Goal: Find contact information: Find contact information

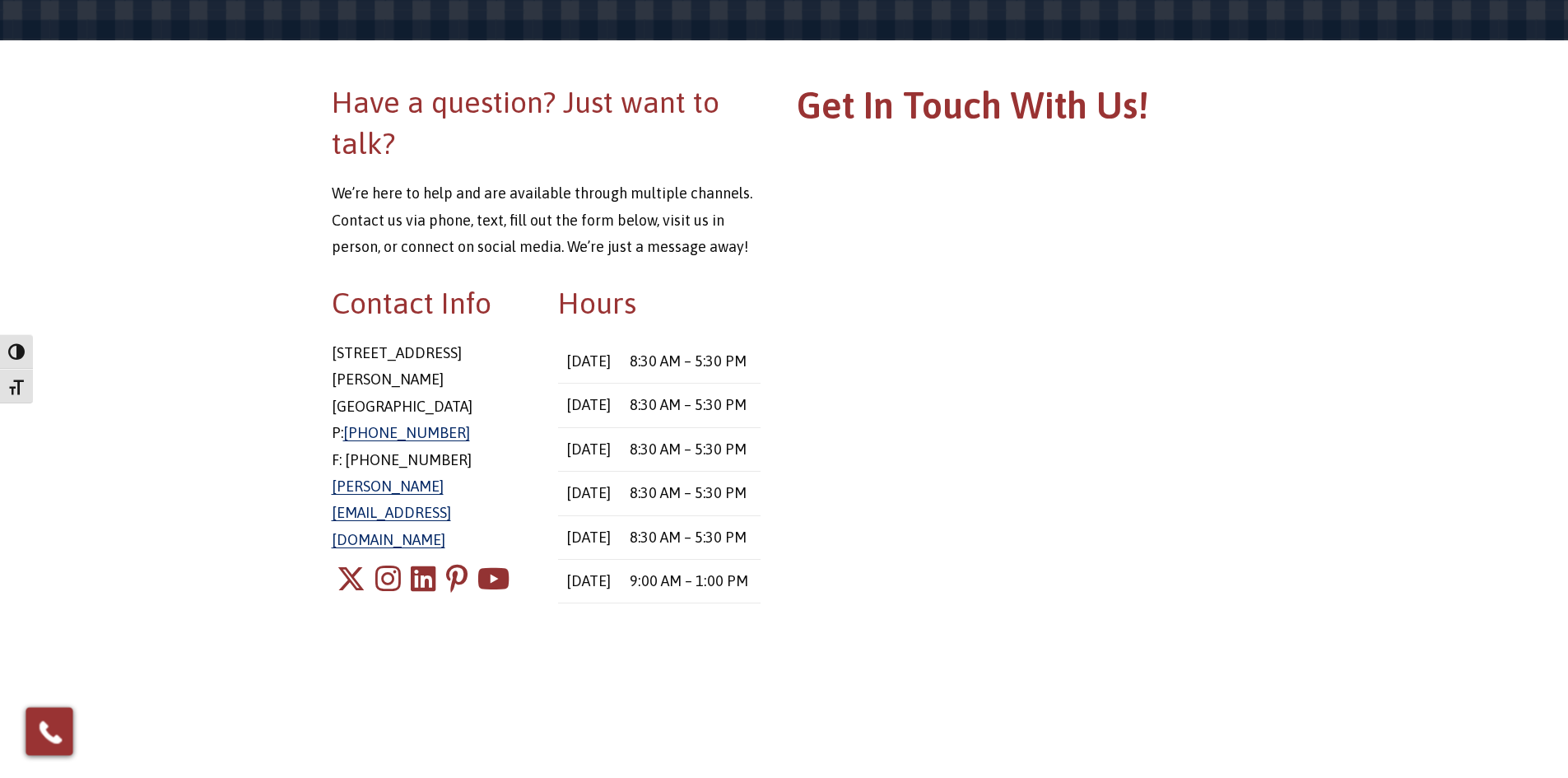
scroll to position [165, 0]
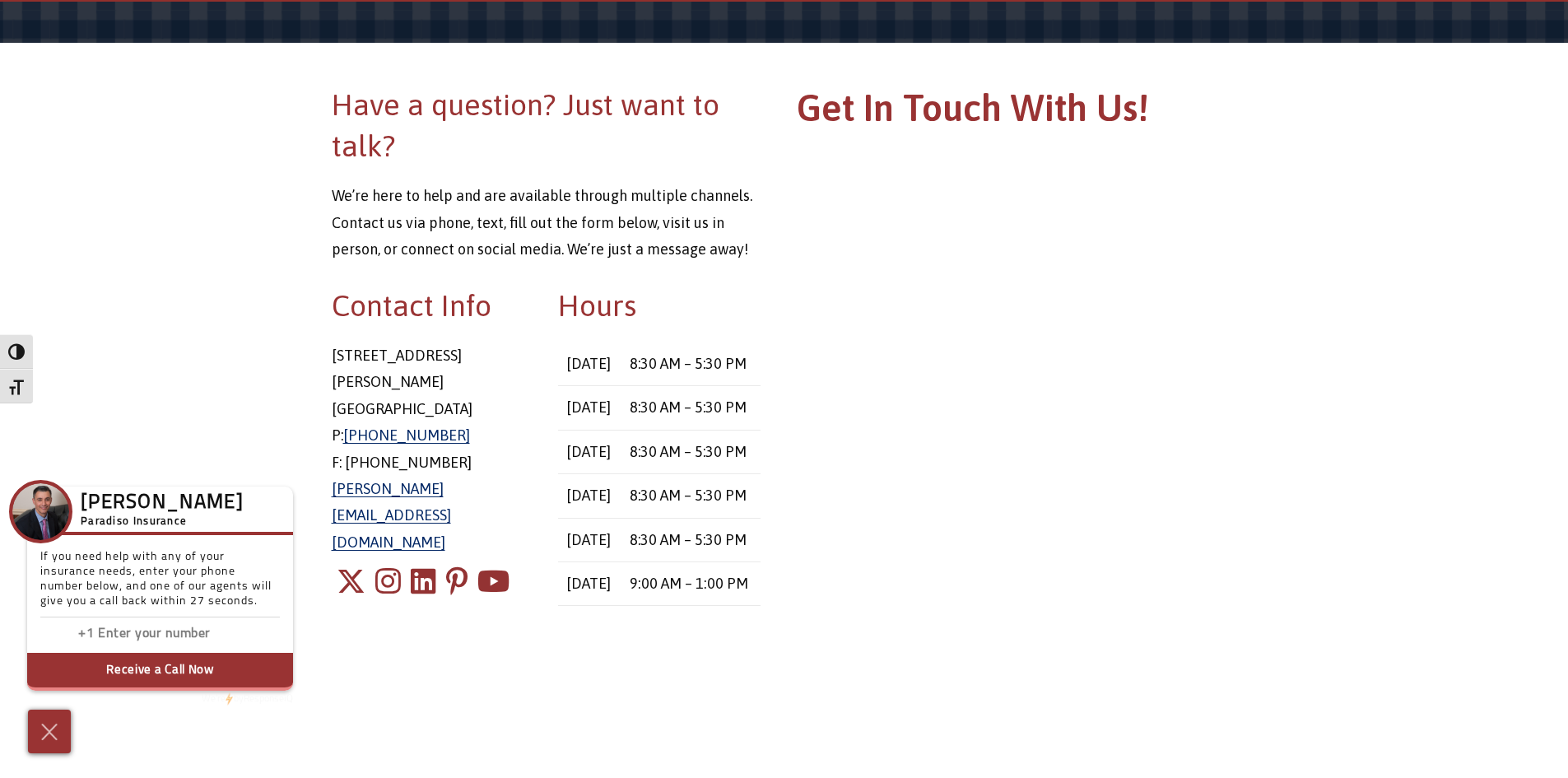
click at [221, 207] on main "Have a question? Just want to talk? We’re here to help and are available throug…" at bounding box center [784, 532] width 1568 height 1062
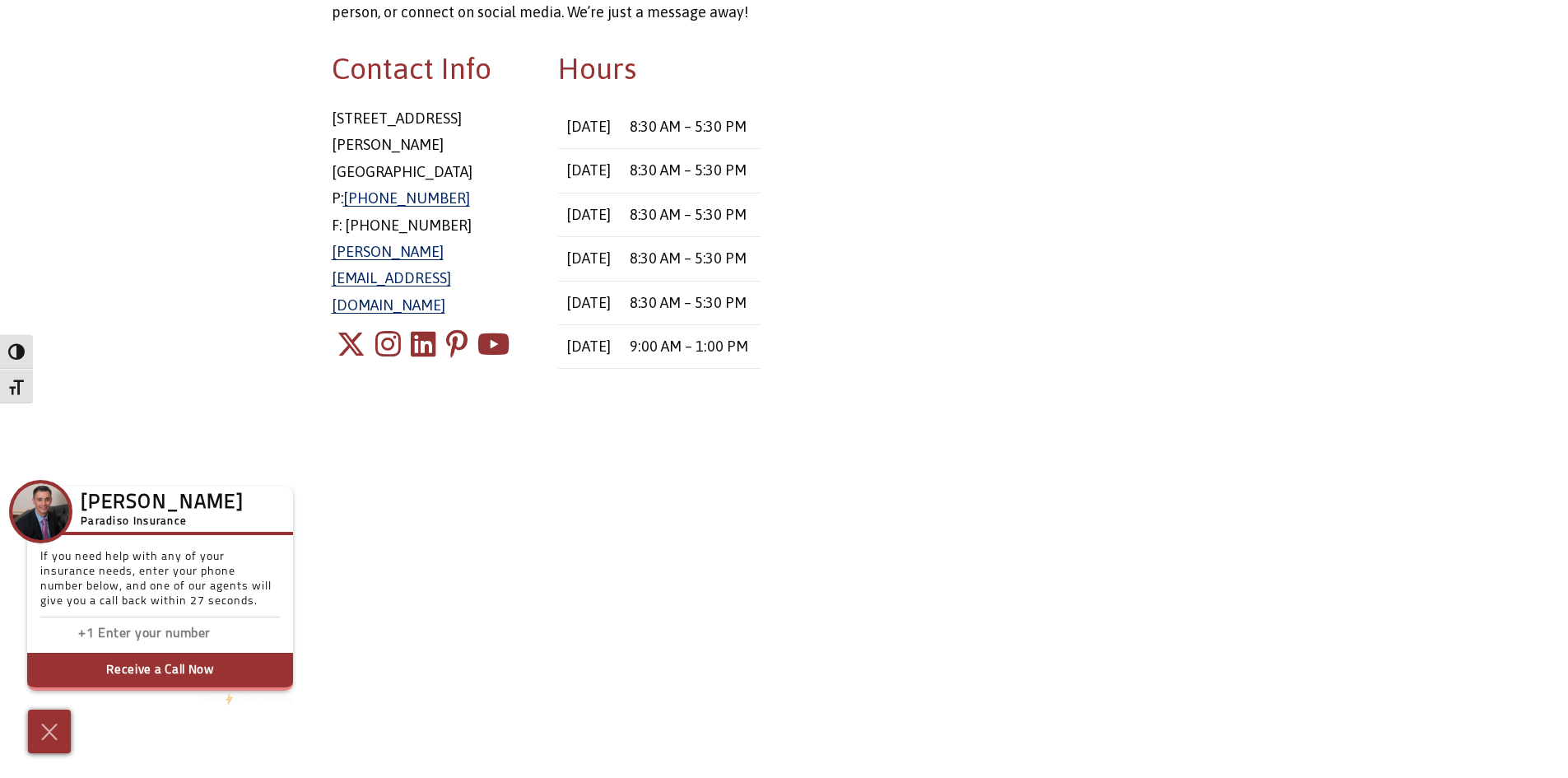
scroll to position [494, 0]
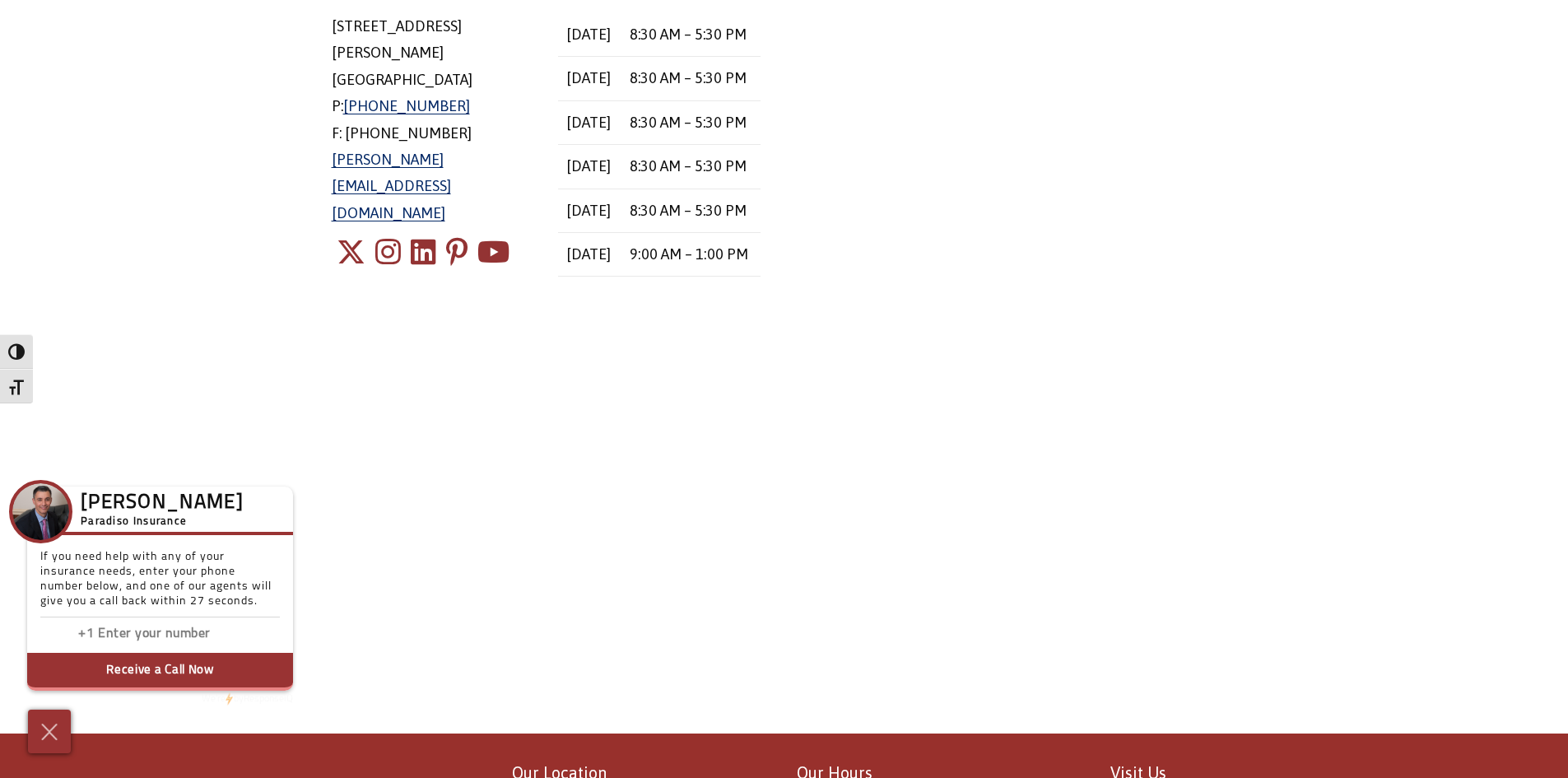
click at [675, 539] on div "Have a question? Just want to talk? We’re here to help and are available throug…" at bounding box center [784, 223] width 930 height 938
click at [659, 554] on div "Have a question? Just want to talk? We’re here to help and are available throug…" at bounding box center [784, 223] width 930 height 938
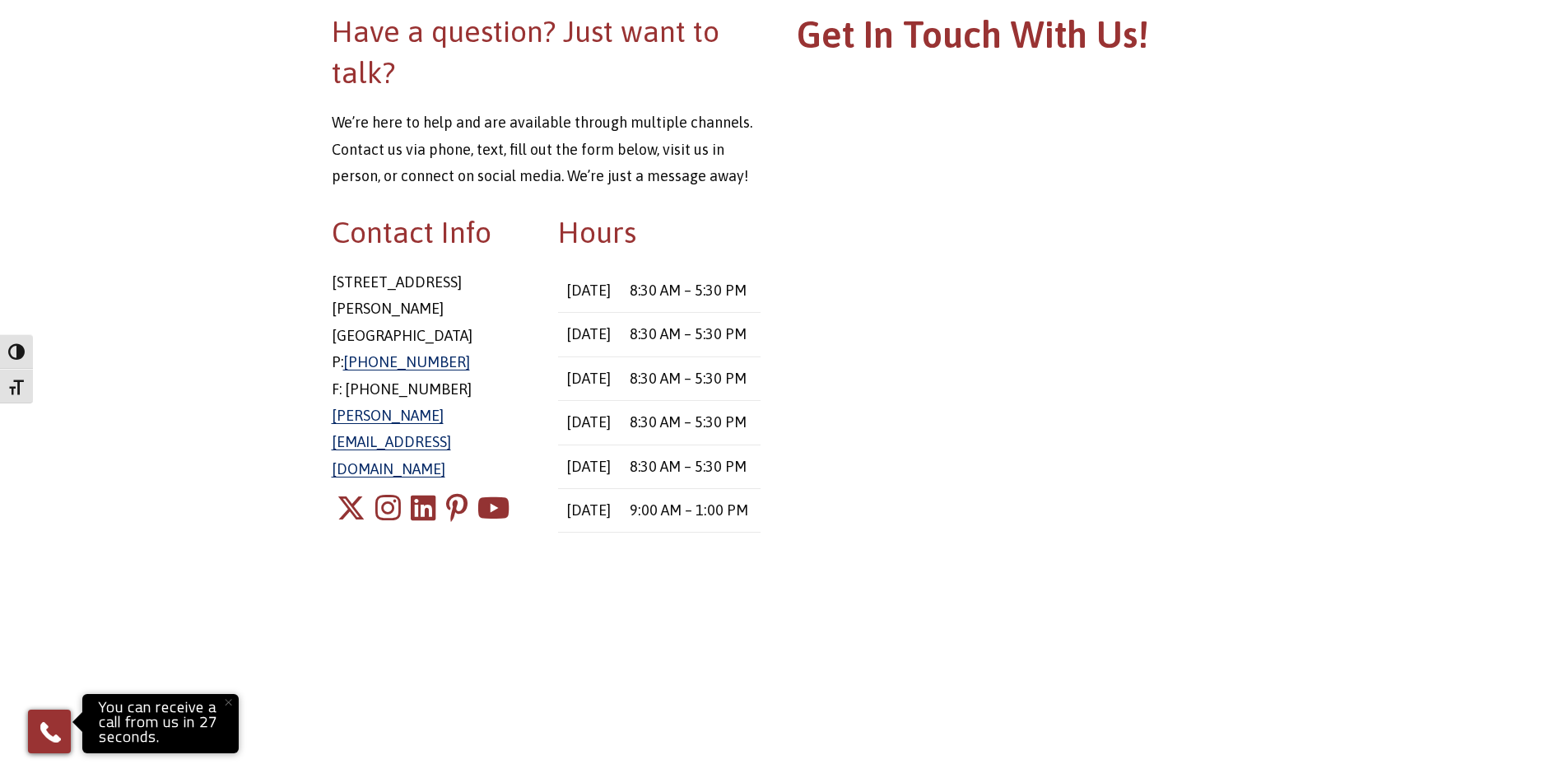
scroll to position [82, 0]
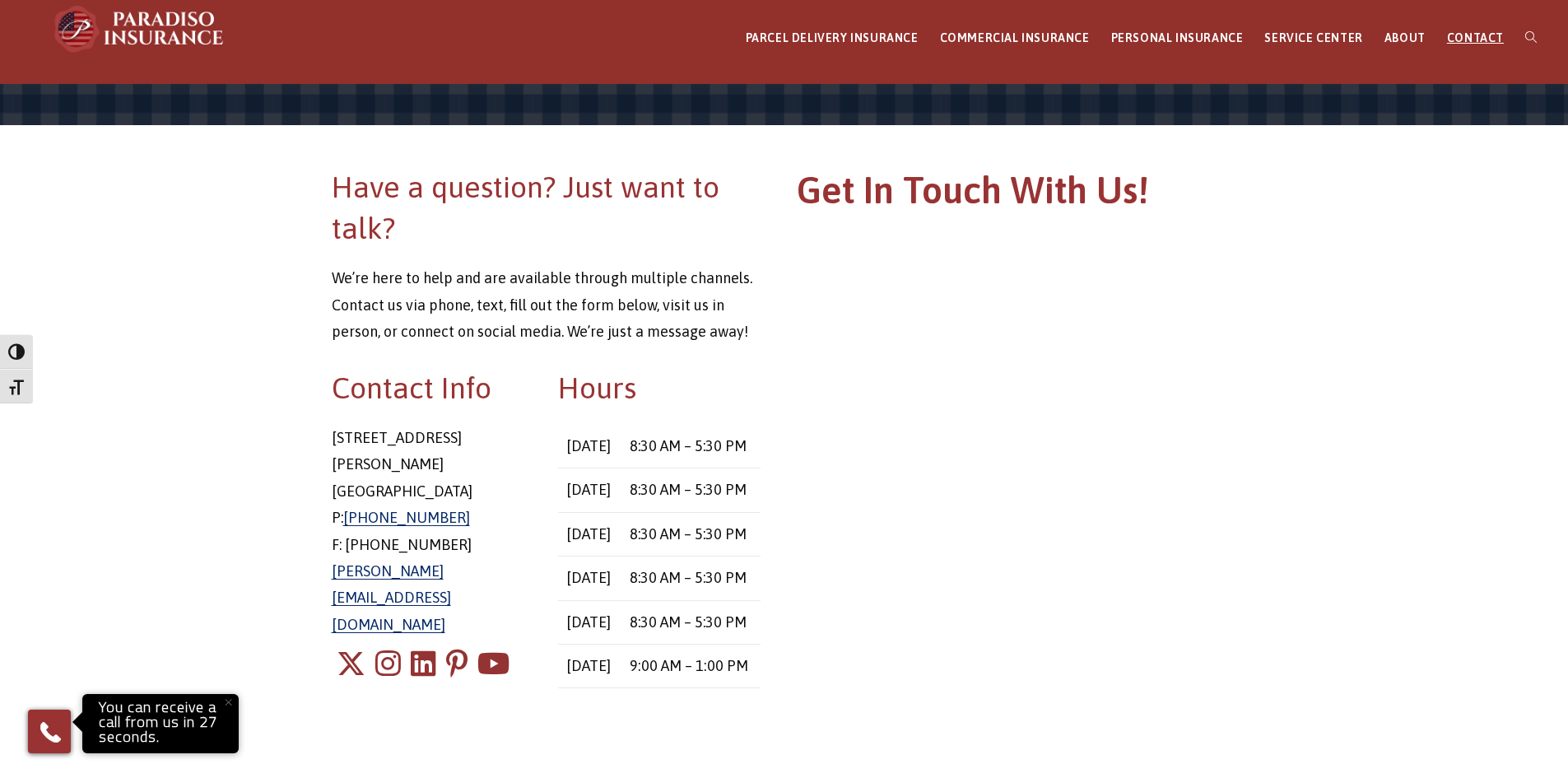
click at [180, 383] on main "Have a question? Just want to talk? We’re here to help and are available throug…" at bounding box center [784, 614] width 1568 height 1062
